Goal: Information Seeking & Learning: Check status

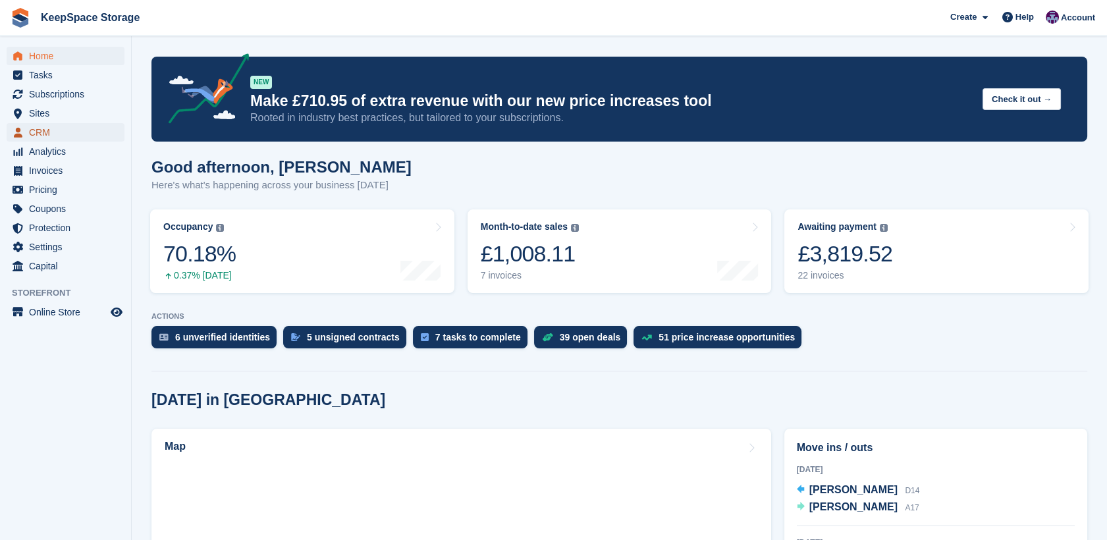
click at [32, 129] on span "CRM" at bounding box center [68, 132] width 79 height 18
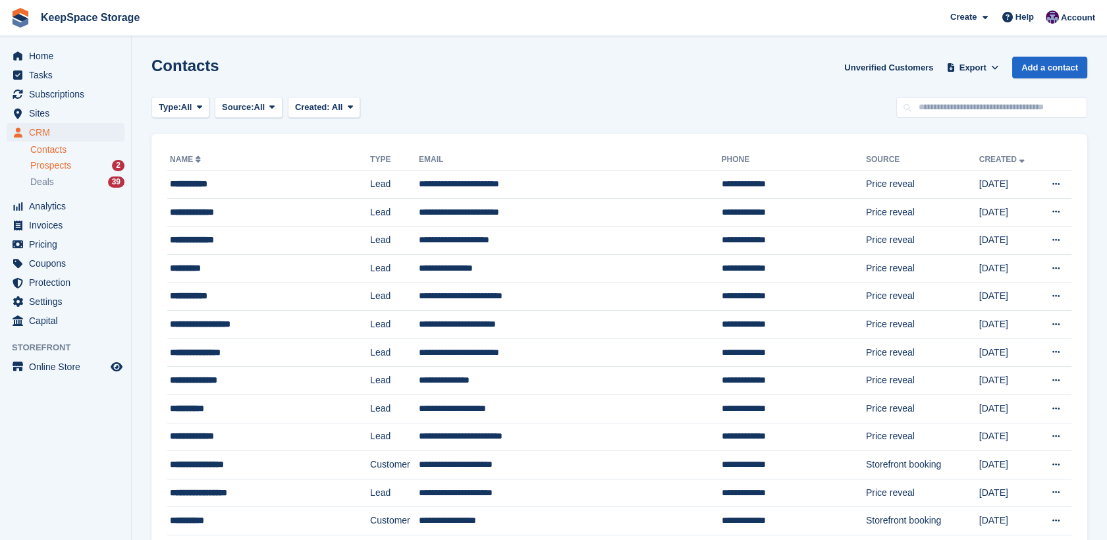
click at [46, 160] on span "Prospects" at bounding box center [50, 165] width 41 height 13
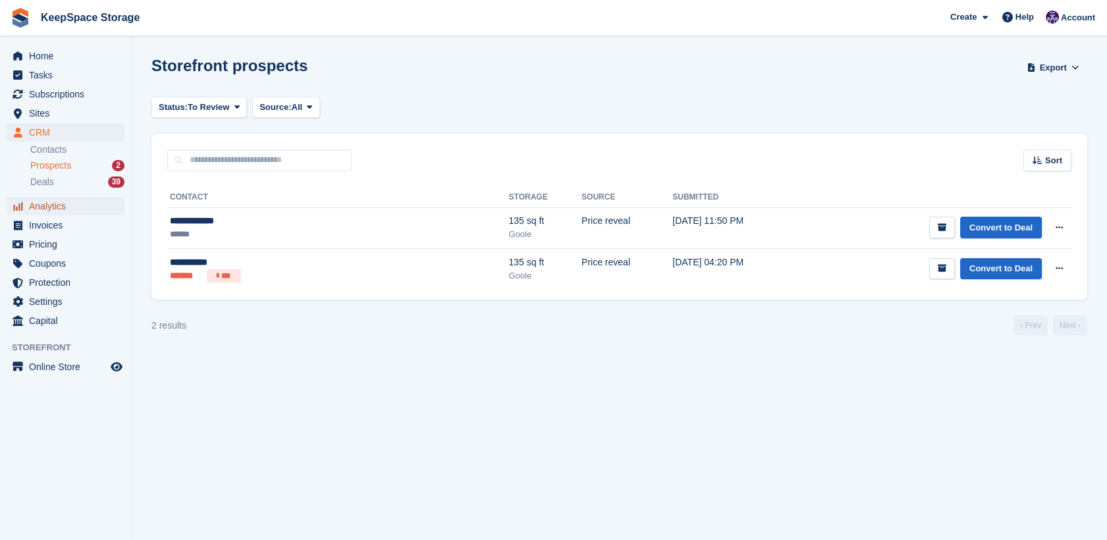
click at [51, 209] on span "Analytics" at bounding box center [68, 206] width 79 height 18
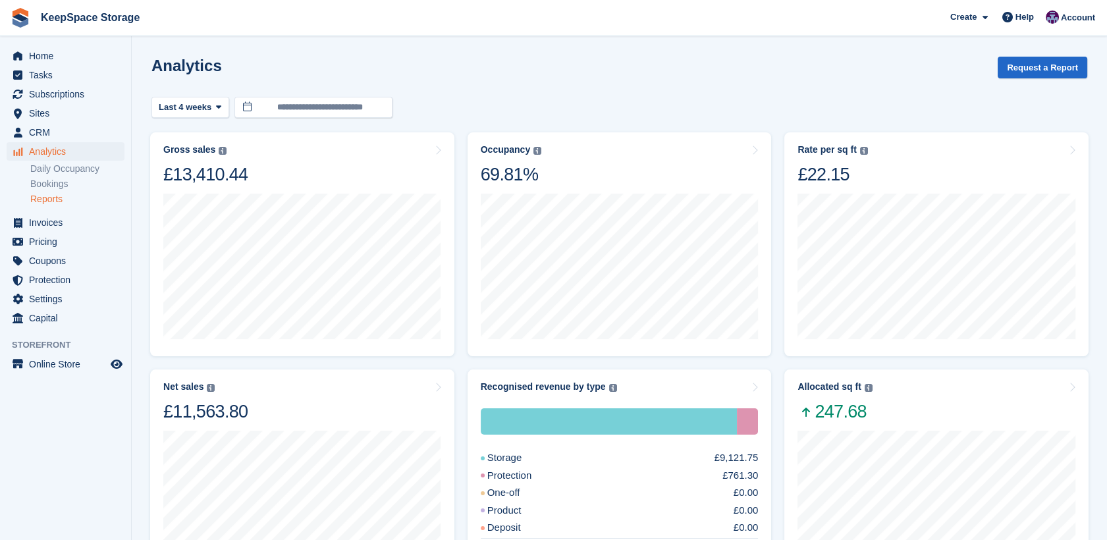
click at [58, 203] on link "Reports" at bounding box center [77, 199] width 94 height 13
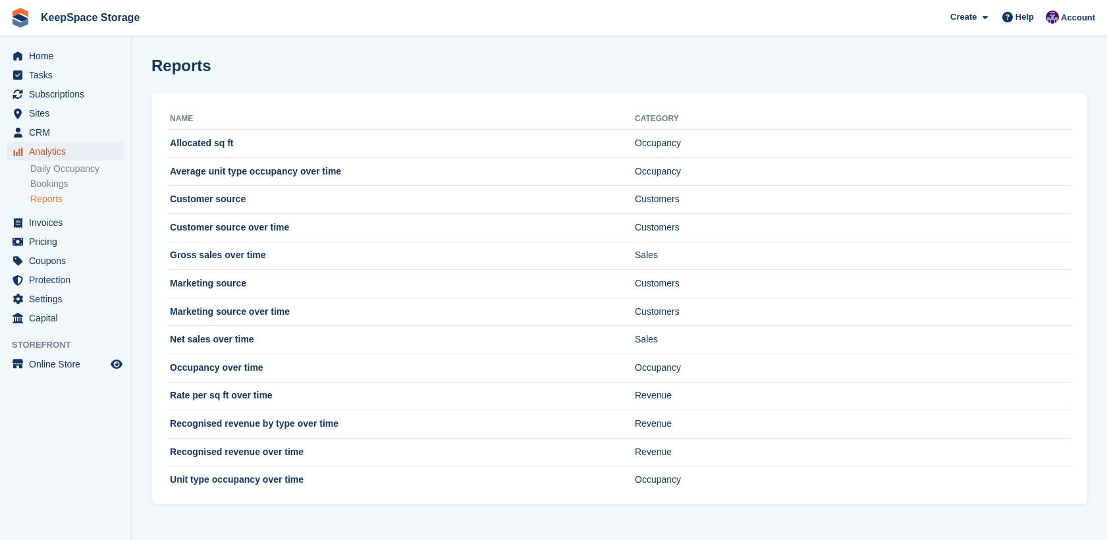
click at [80, 154] on span "Analytics" at bounding box center [68, 151] width 79 height 18
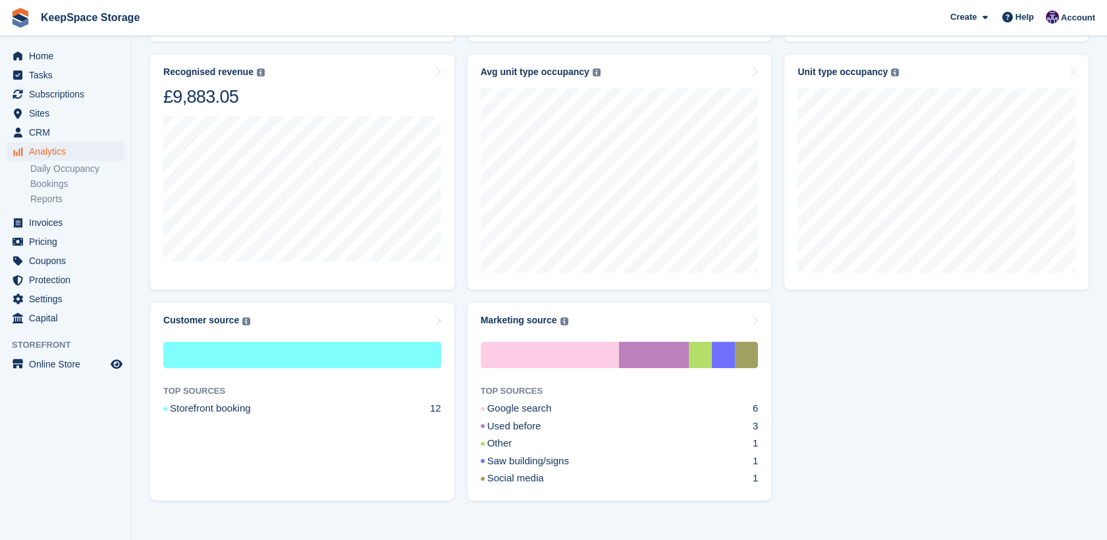
scroll to position [569, 0]
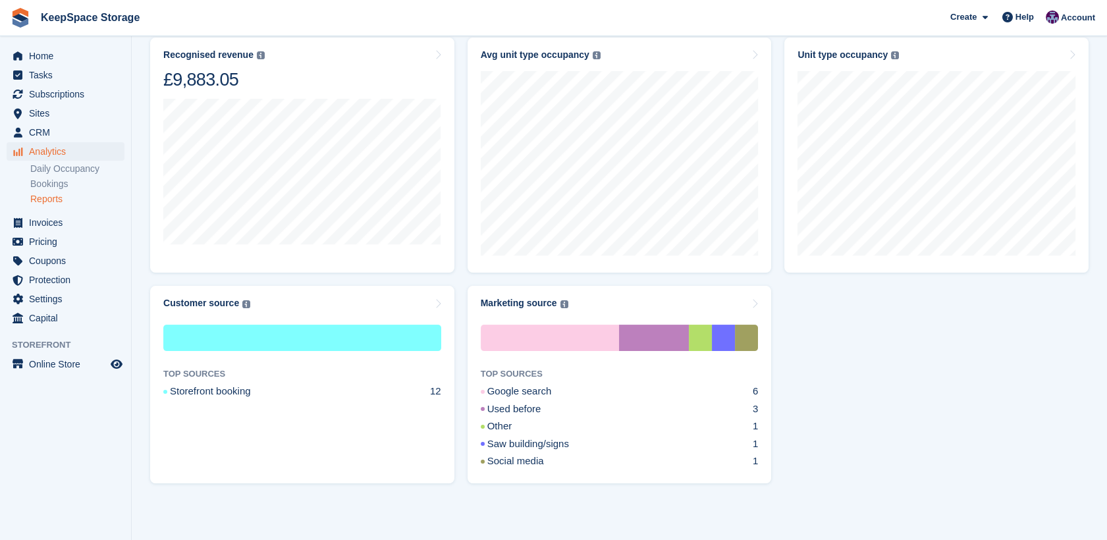
click at [63, 203] on link "Reports" at bounding box center [77, 199] width 94 height 13
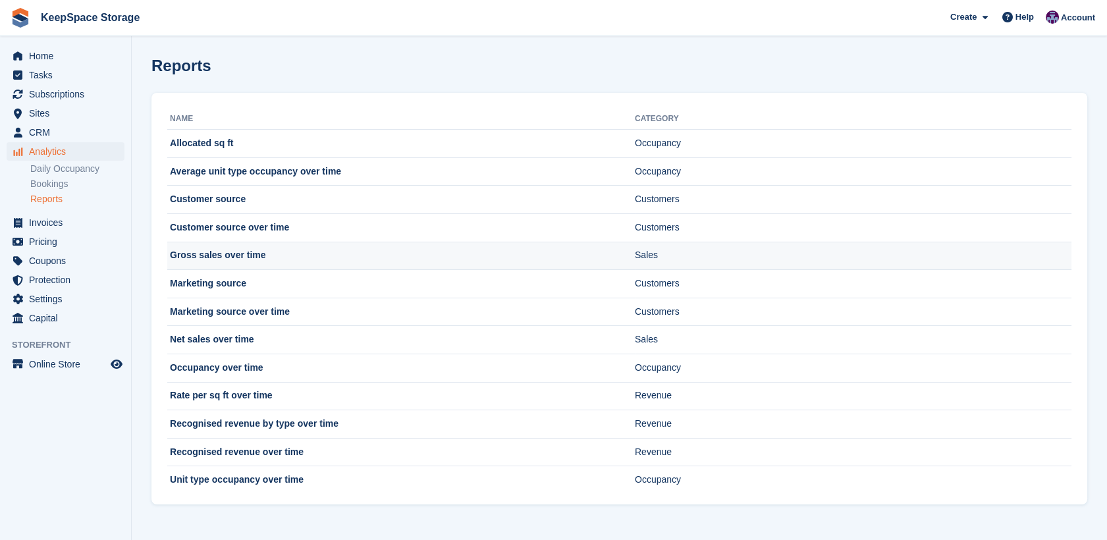
click at [699, 248] on td "Sales" at bounding box center [853, 256] width 436 height 28
click at [224, 259] on td "Gross sales over time" at bounding box center [400, 256] width 467 height 28
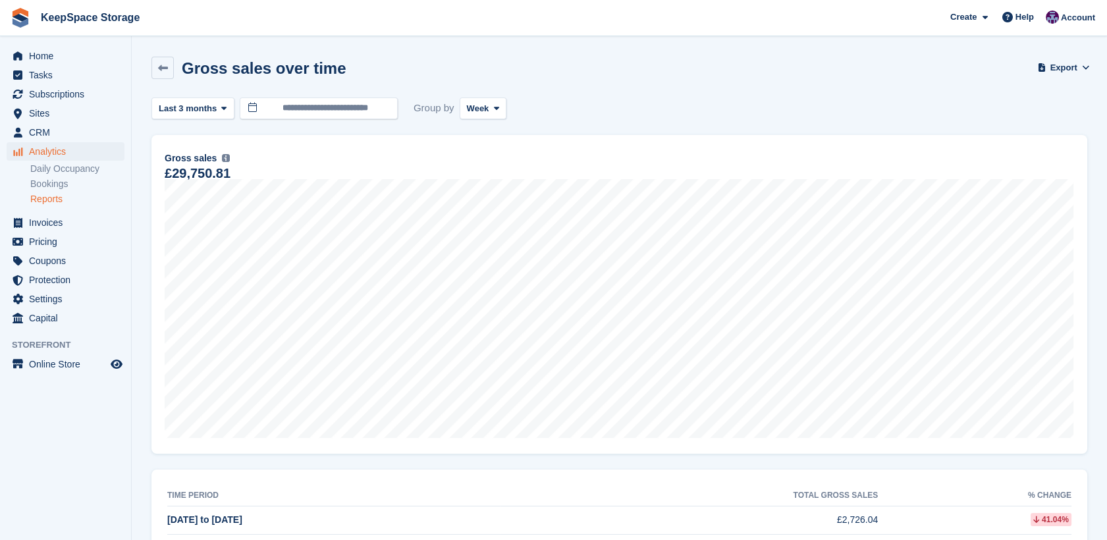
click at [53, 200] on link "Reports" at bounding box center [77, 199] width 94 height 13
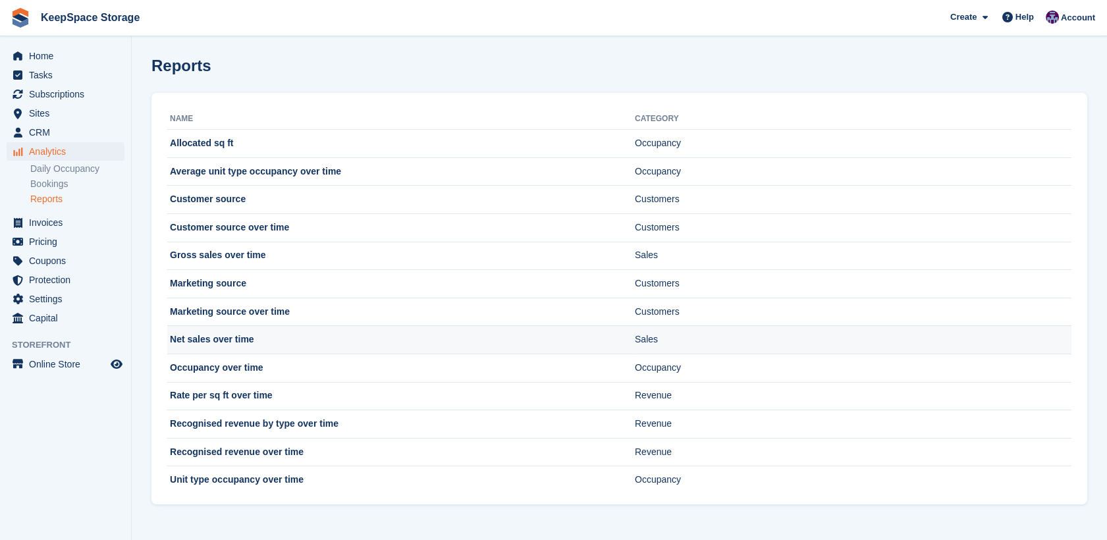
click at [273, 337] on td "Net sales over time" at bounding box center [400, 340] width 467 height 28
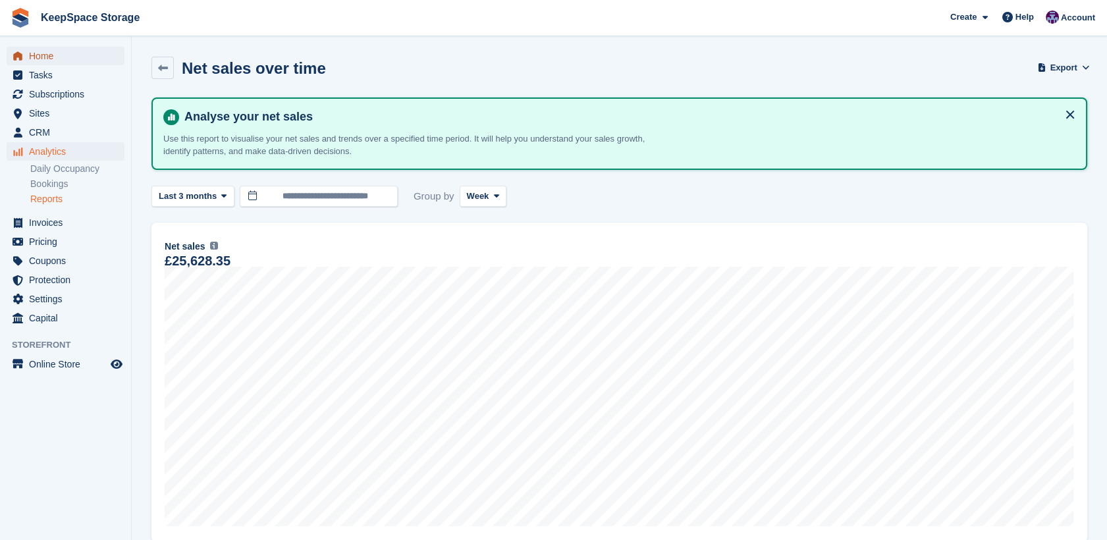
click at [55, 61] on span "Home" at bounding box center [68, 56] width 79 height 18
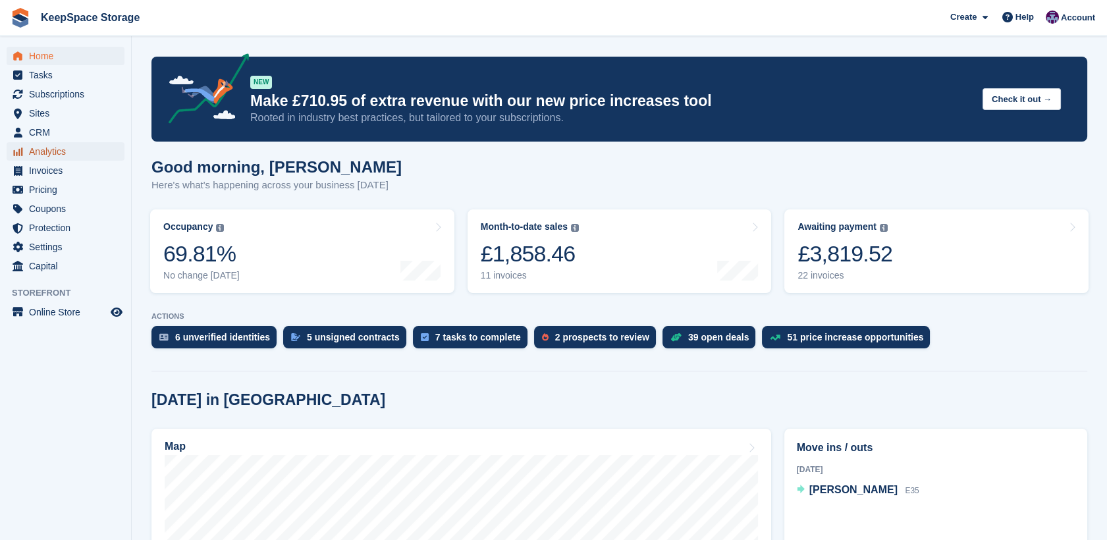
click at [53, 155] on span "Analytics" at bounding box center [68, 151] width 79 height 18
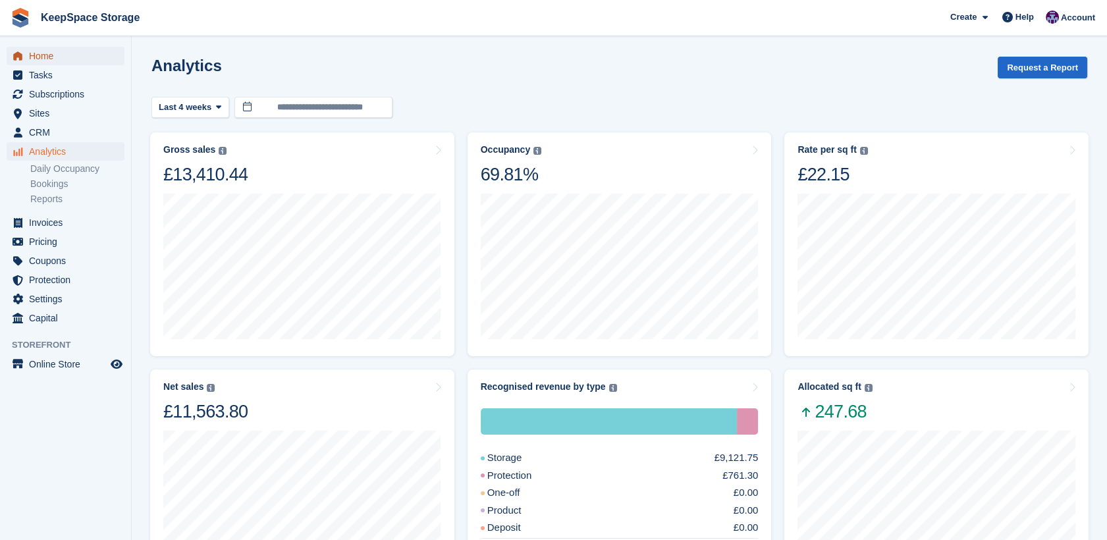
click at [48, 54] on span "Home" at bounding box center [68, 56] width 79 height 18
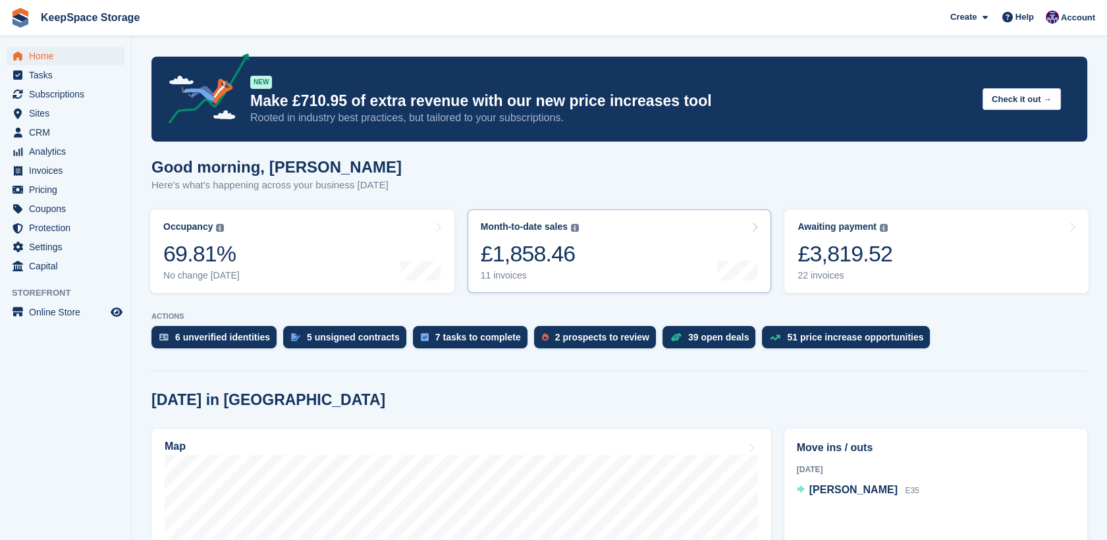
click at [577, 244] on link "Month-to-date sales The sum of all finalised invoices generated this month to d…" at bounding box center [619, 251] width 304 height 84
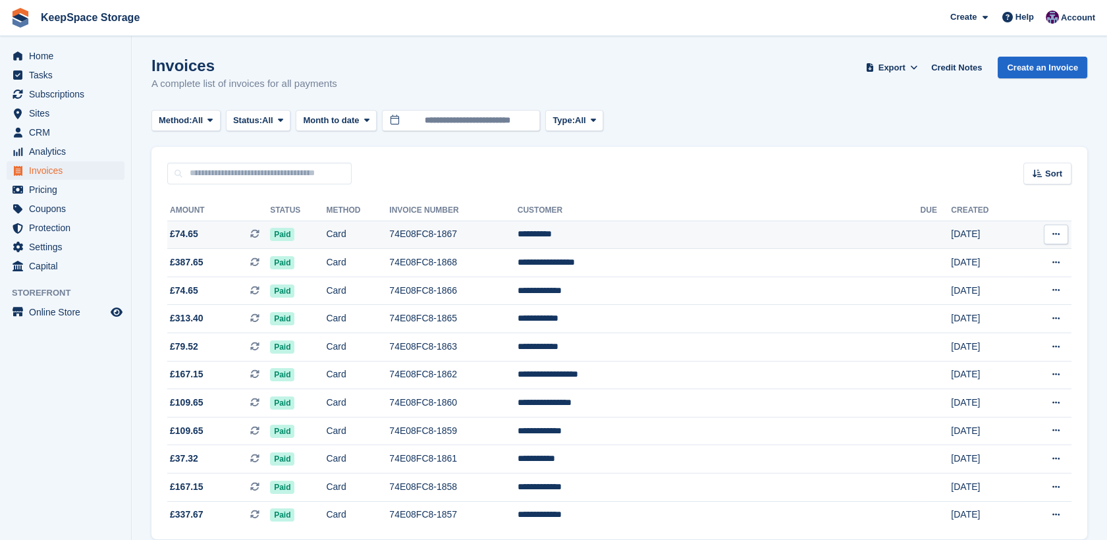
click at [508, 231] on td "74E08FC8-1867" at bounding box center [453, 235] width 128 height 28
